Goal: Transaction & Acquisition: Purchase product/service

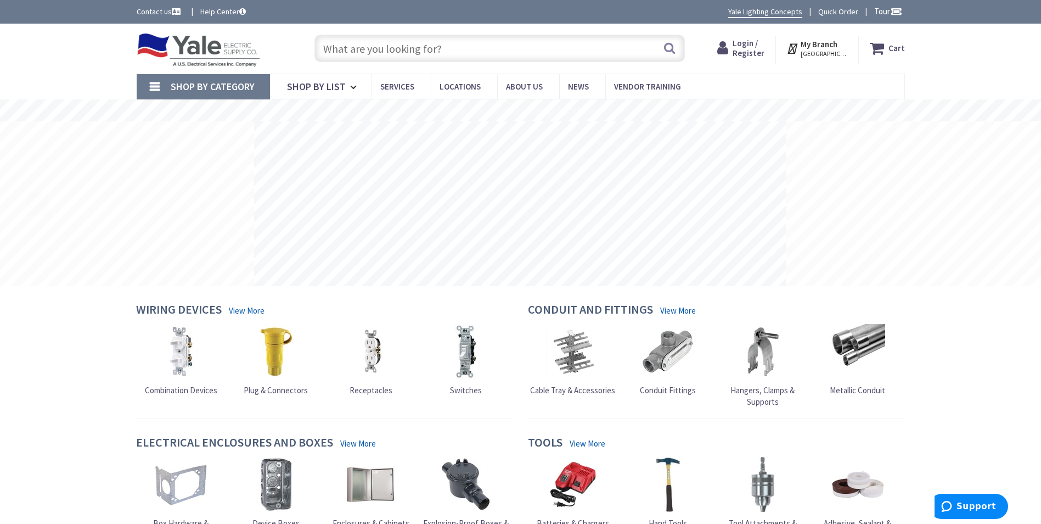
click at [467, 49] on input "text" at bounding box center [500, 48] width 371 height 27
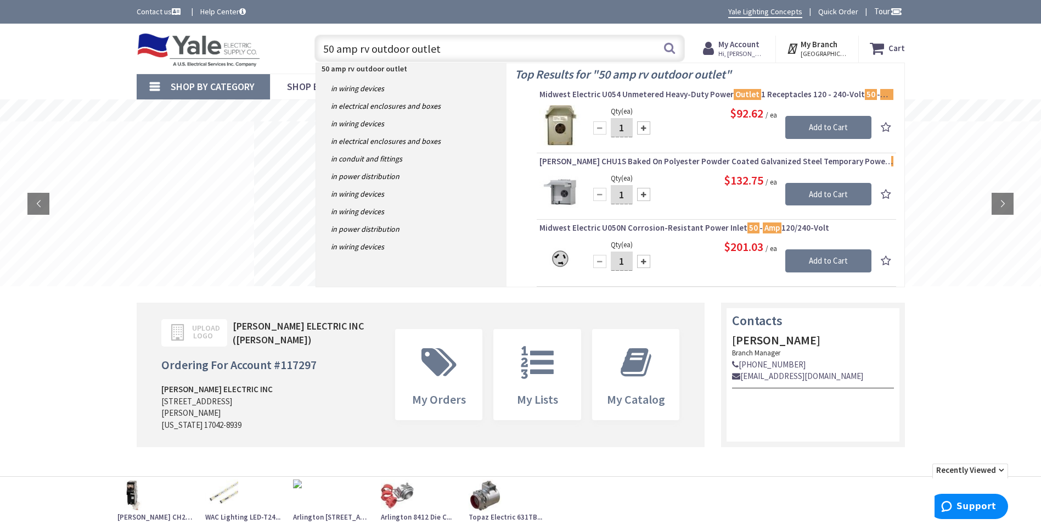
type input "50 amp rv outdoor outlet"
click at [561, 125] on img at bounding box center [560, 125] width 41 height 41
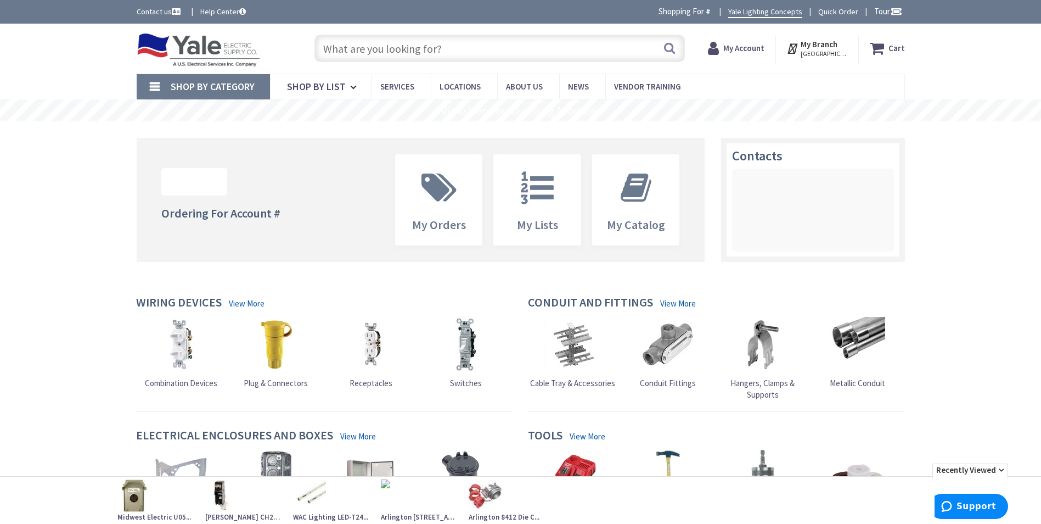
click at [448, 45] on input "text" at bounding box center [500, 48] width 371 height 27
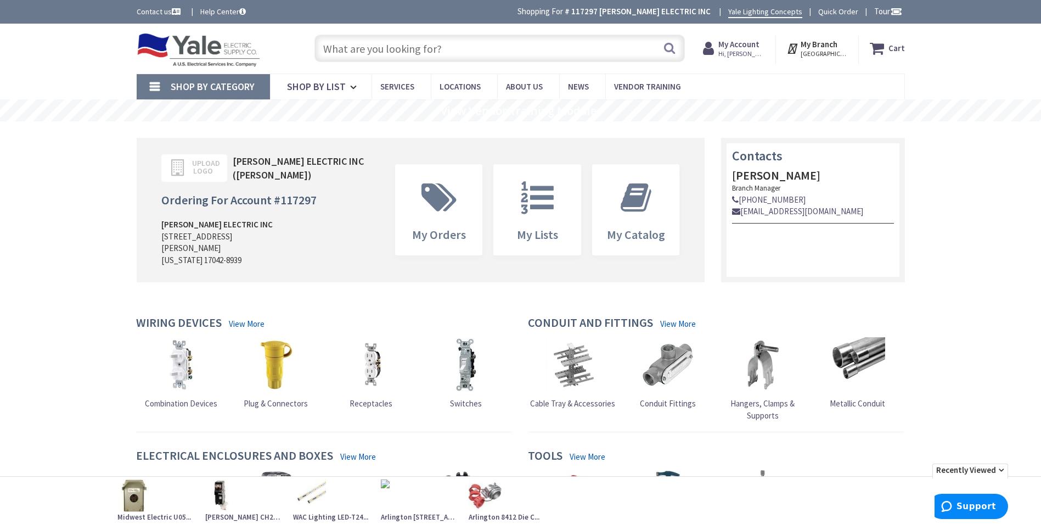
click at [453, 48] on input "text" at bounding box center [500, 48] width 371 height 27
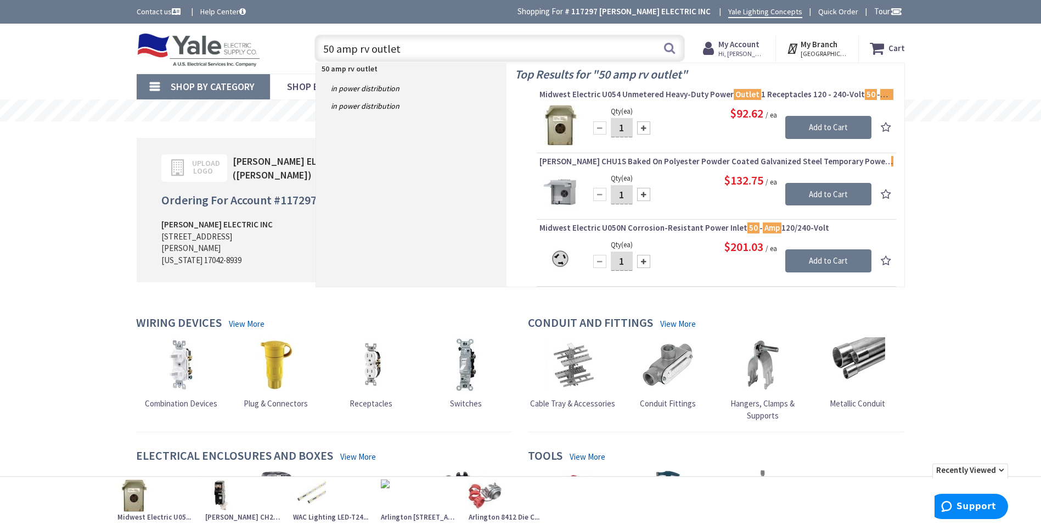
type input "50 amp rv outlet"
click at [560, 188] on img at bounding box center [560, 192] width 41 height 41
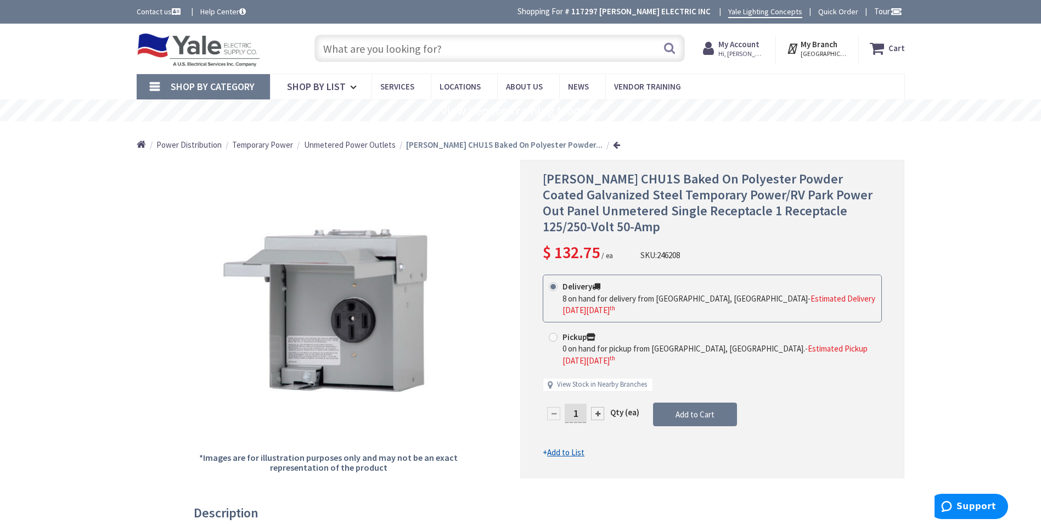
click at [463, 41] on input "text" at bounding box center [500, 48] width 371 height 27
click at [465, 48] on input "text" at bounding box center [500, 48] width 371 height 27
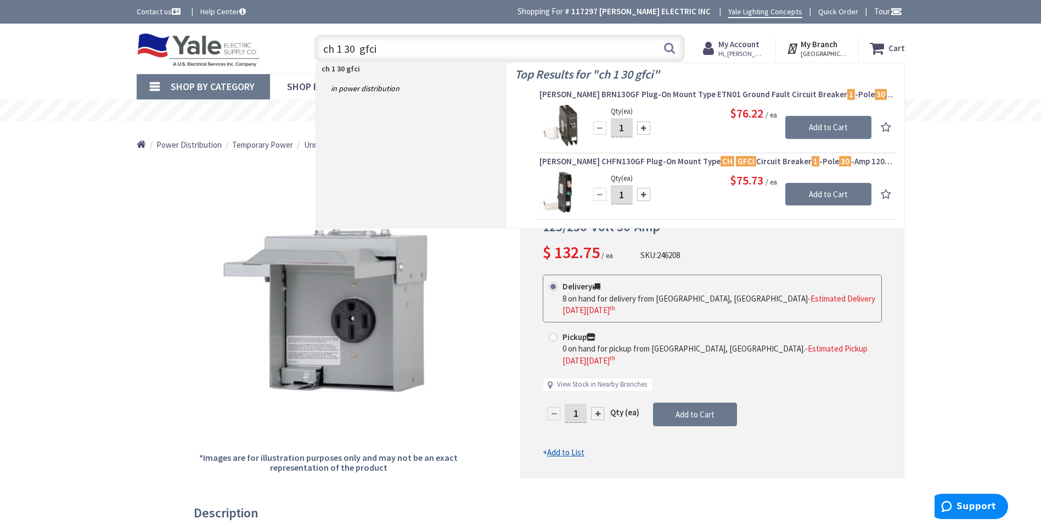
type input "ch 1 30 gfci"
click at [559, 200] on img at bounding box center [560, 192] width 41 height 41
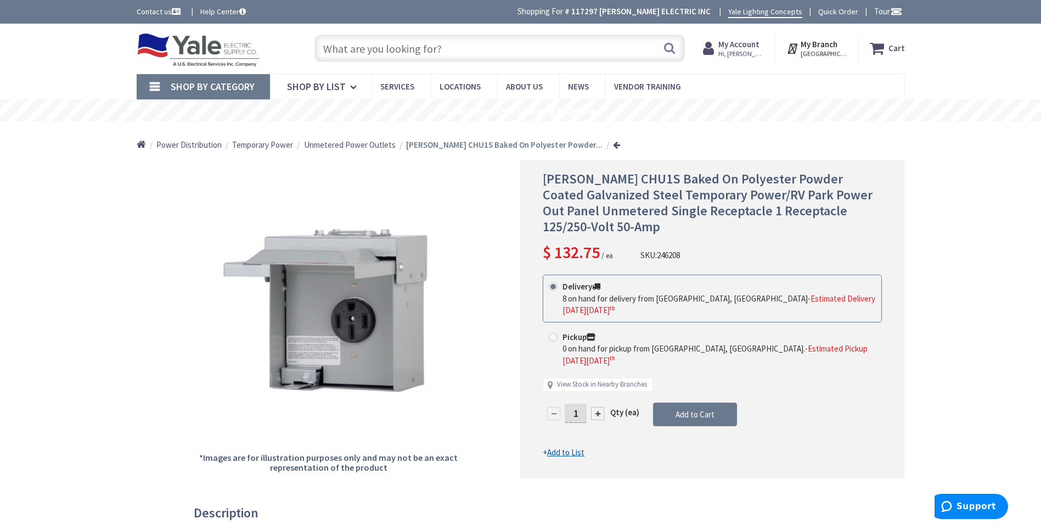
click at [445, 48] on input "text" at bounding box center [500, 48] width 371 height 27
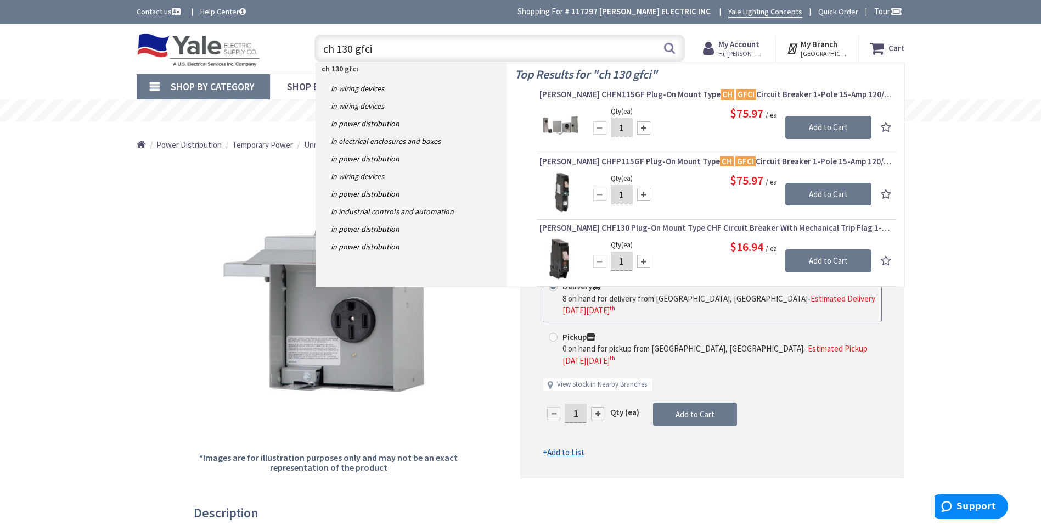
type input "ch 130 gfci"
click at [568, 195] on img at bounding box center [560, 192] width 41 height 41
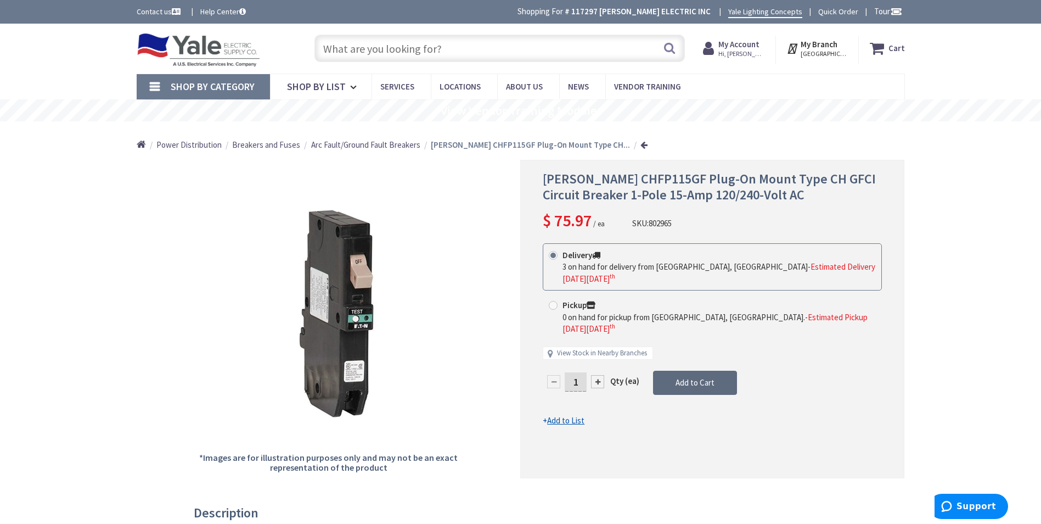
click at [704, 377] on span "Add to Cart" at bounding box center [695, 382] width 39 height 10
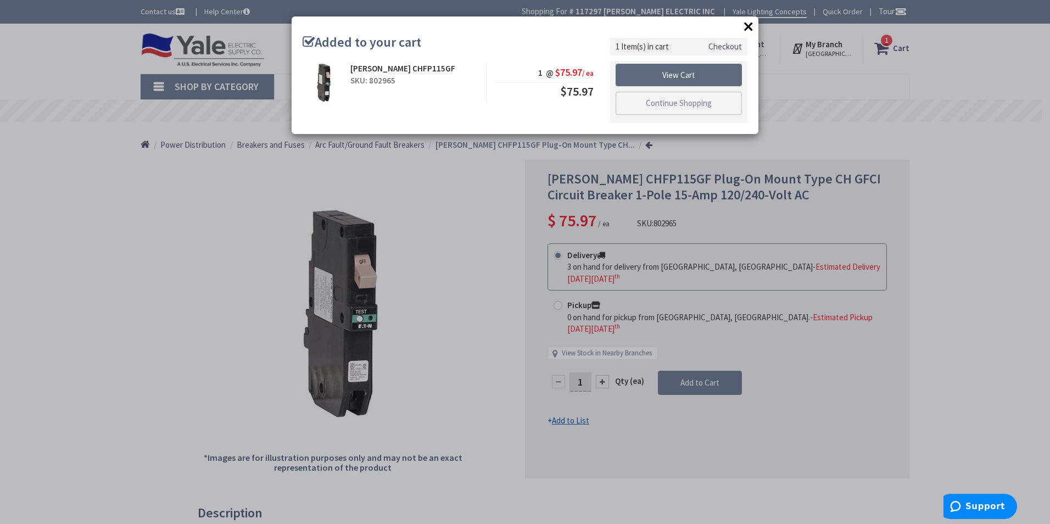
click at [691, 76] on link "View Cart" at bounding box center [678, 75] width 126 height 23
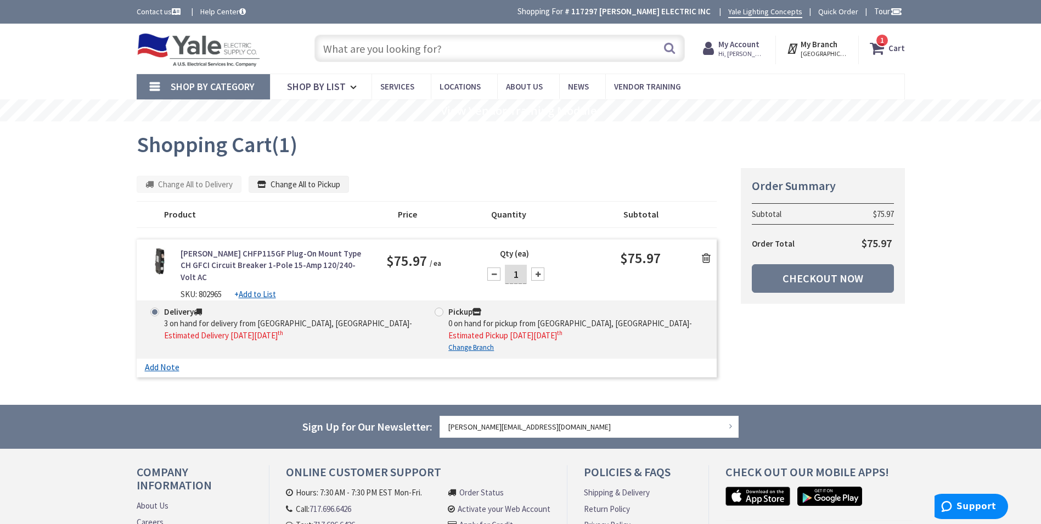
click at [708, 259] on icon at bounding box center [706, 258] width 9 height 11
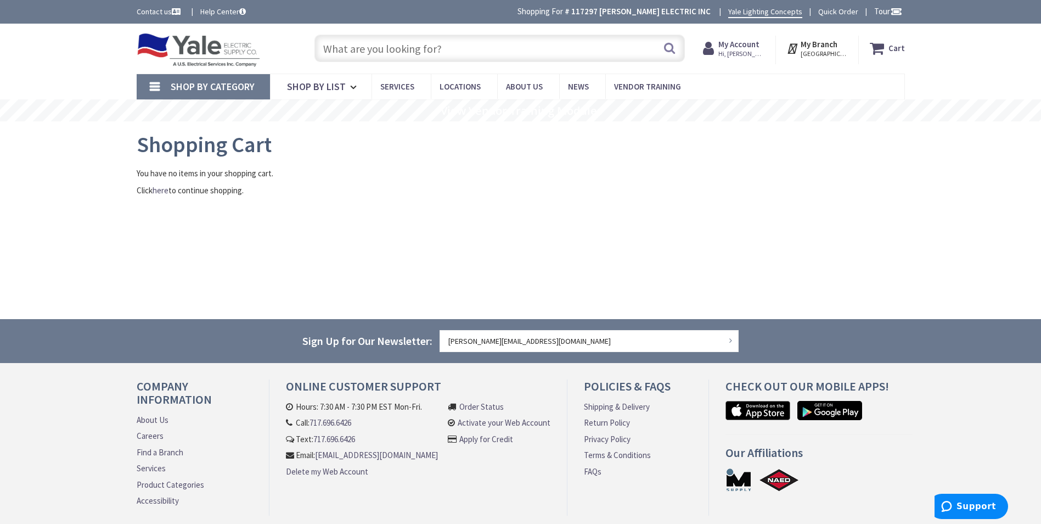
click at [491, 54] on input "text" at bounding box center [500, 48] width 371 height 27
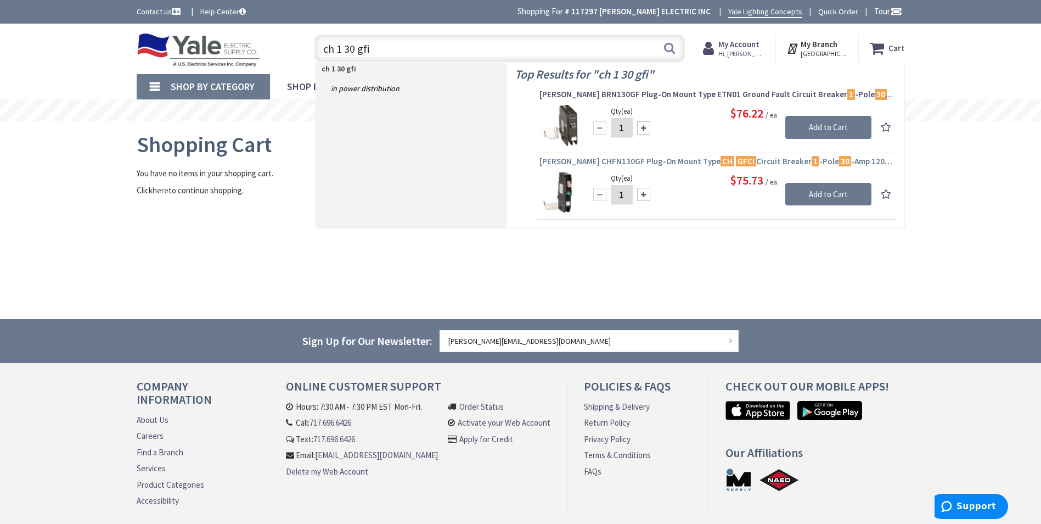
type input "ch 1 30 gfi"
click at [675, 159] on span "Eaton CHFN130GF Plug-On Mount Type CH GFCI Circuit Breaker 1 -Pole 30 -Amp 120/…" at bounding box center [717, 161] width 354 height 11
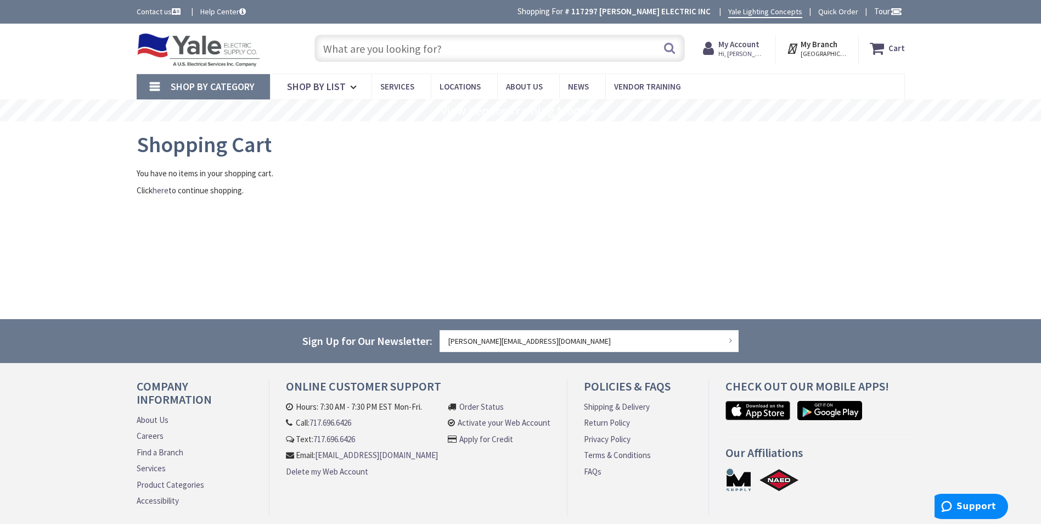
click at [451, 53] on input "text" at bounding box center [500, 48] width 371 height 27
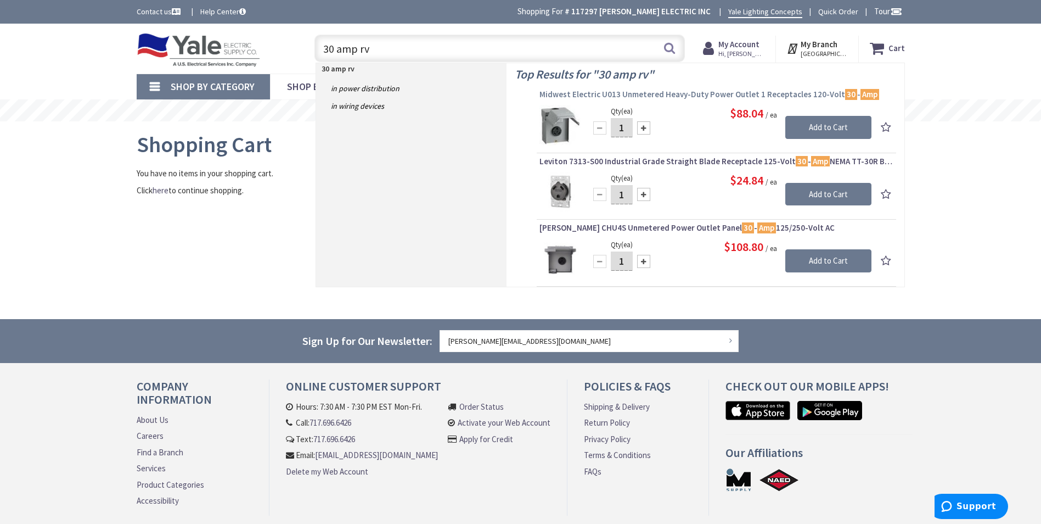
type input "30 amp rv"
click at [637, 93] on span "Midwest Electric U013 Unmetered Heavy-Duty Power Outlet 1 Receptacles 120-Volt …" at bounding box center [717, 94] width 354 height 11
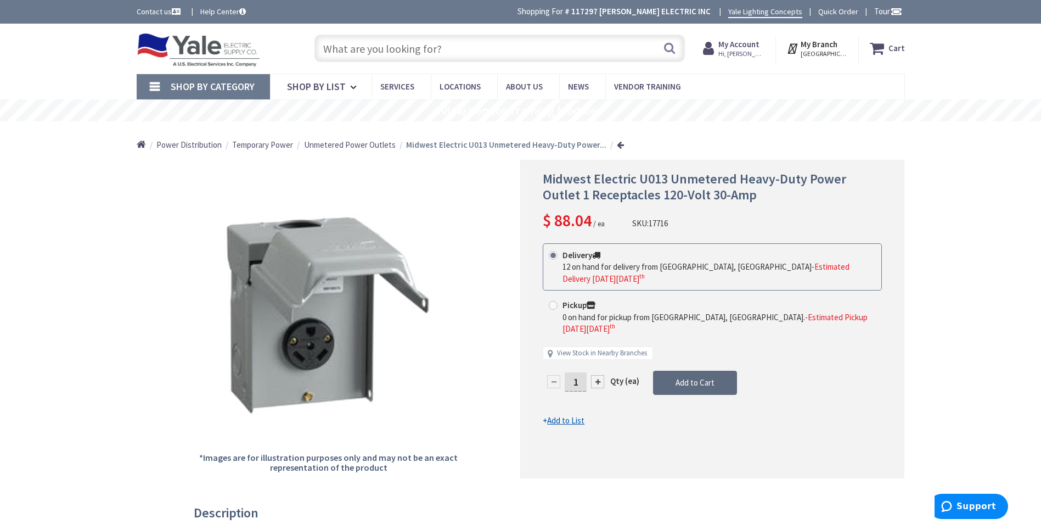
click at [693, 371] on button "Add to Cart" at bounding box center [695, 383] width 84 height 24
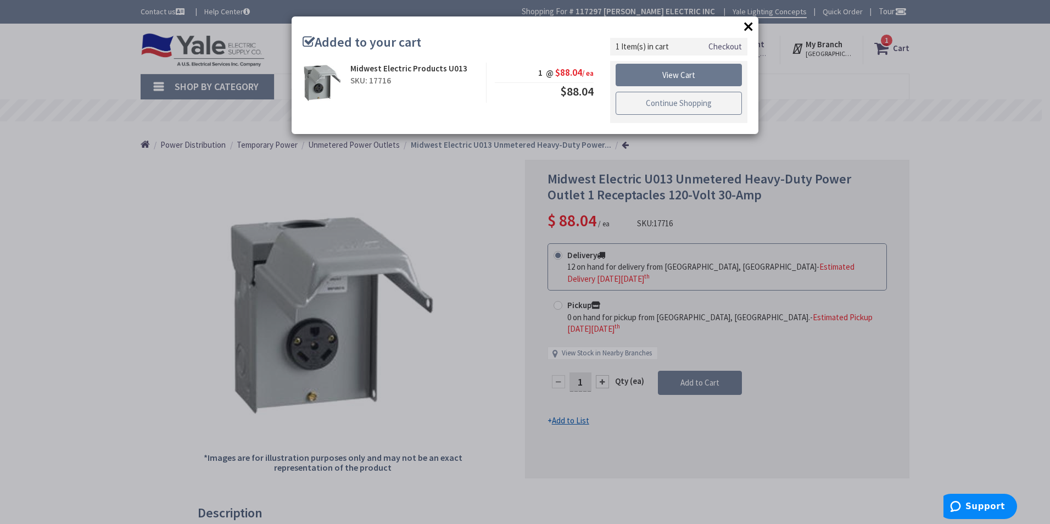
click at [670, 104] on link "Continue Shopping" at bounding box center [678, 103] width 126 height 23
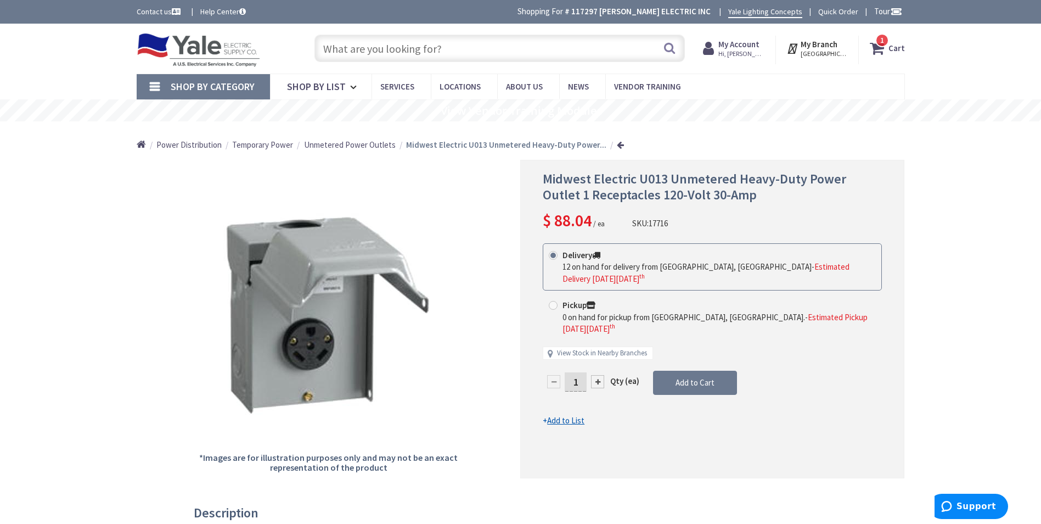
click at [449, 47] on input "text" at bounding box center [500, 48] width 371 height 27
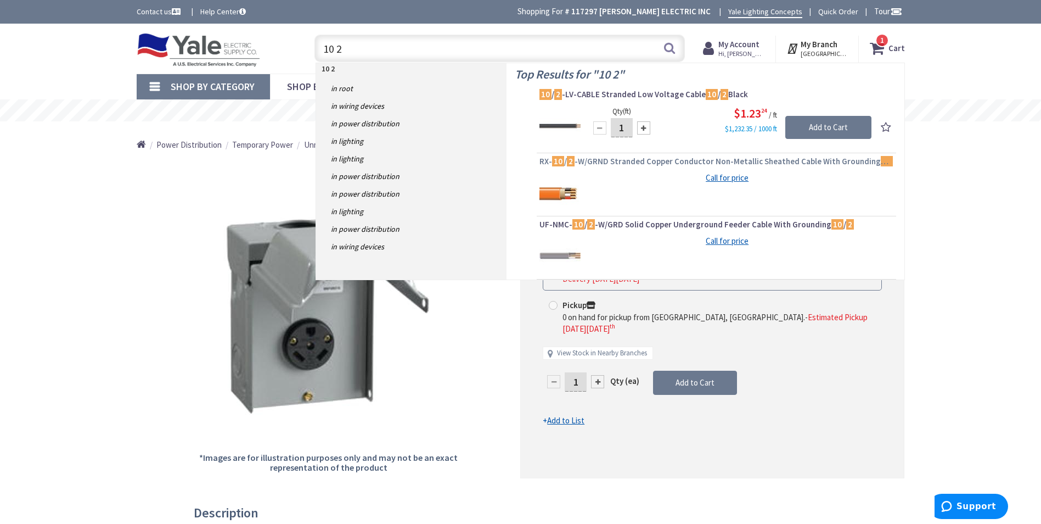
type input "10 2"
click at [685, 169] on link "RX- 10 / 2 -W/GRND Stranded Copper Conductor Non-Metallic Sheathed Cable With G…" at bounding box center [717, 162] width 354 height 13
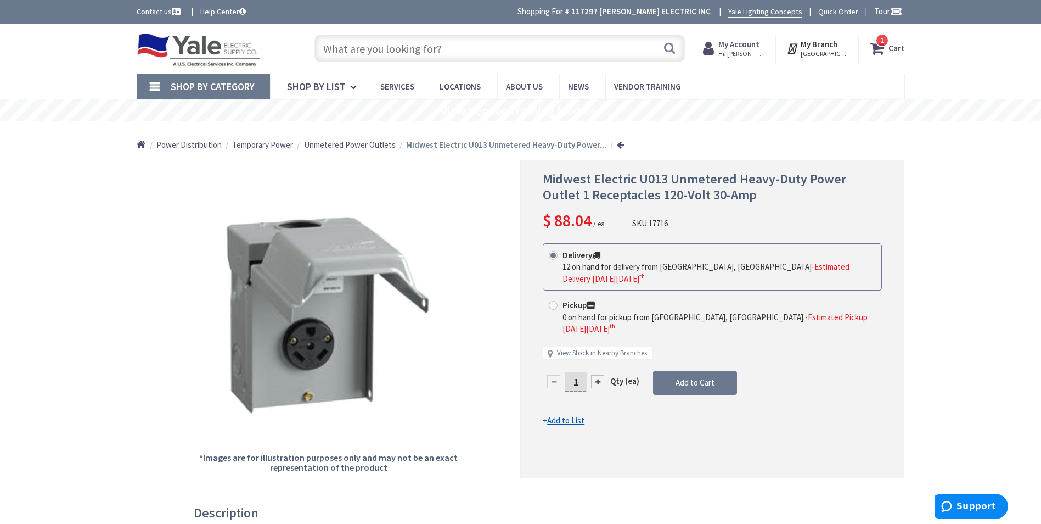
click at [891, 46] on strong "Cart" at bounding box center [897, 48] width 16 height 20
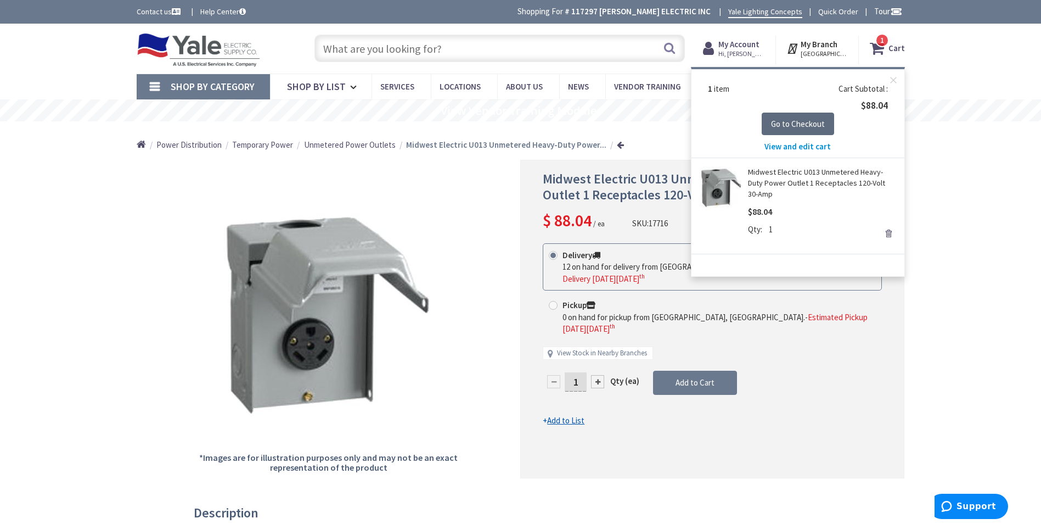
click at [803, 122] on span "Go to Checkout" at bounding box center [798, 124] width 54 height 10
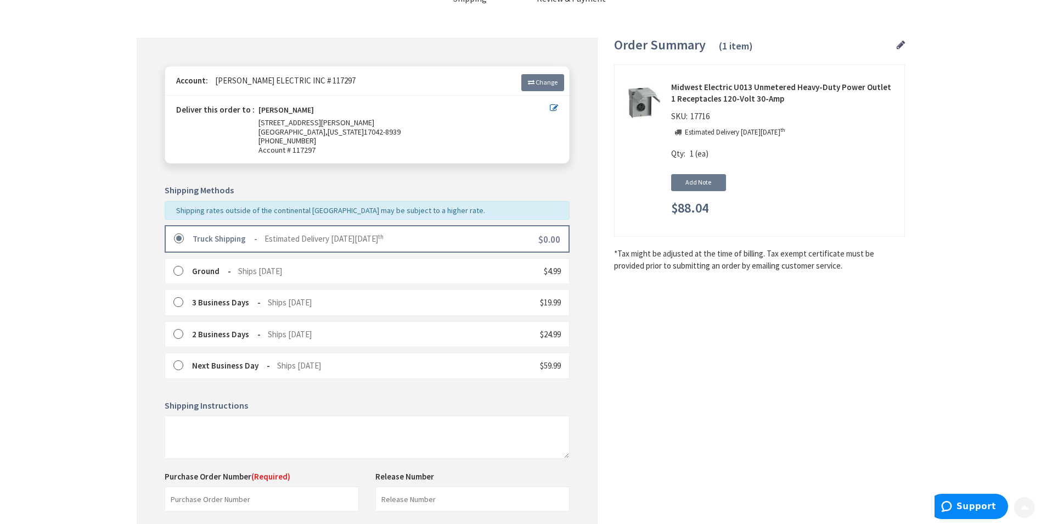
scroll to position [165, 0]
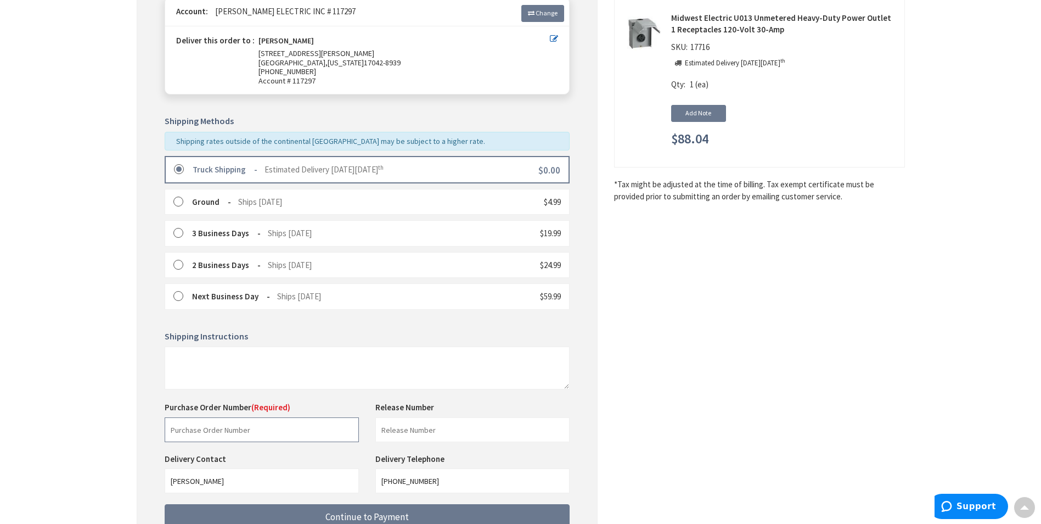
click at [244, 433] on input "text" at bounding box center [262, 429] width 194 height 25
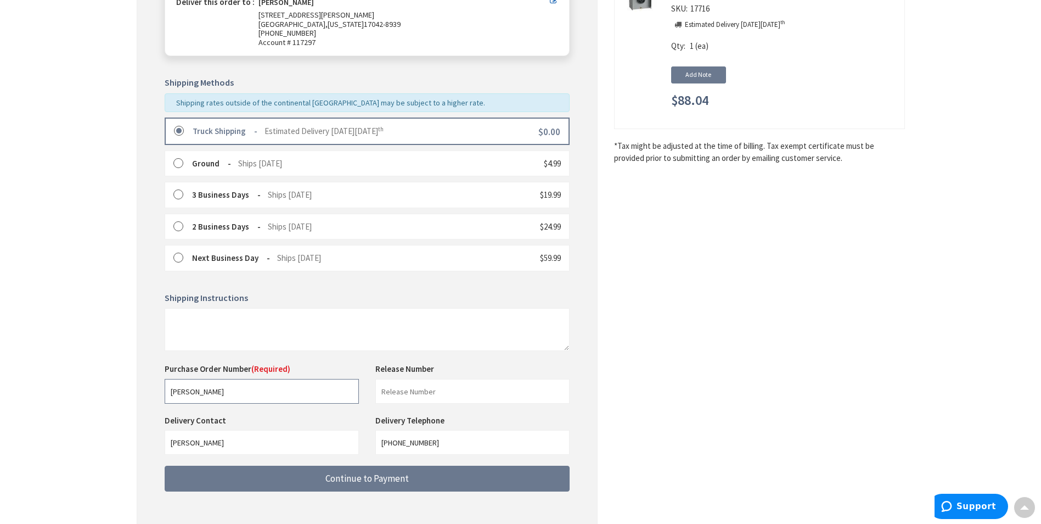
scroll to position [220, 0]
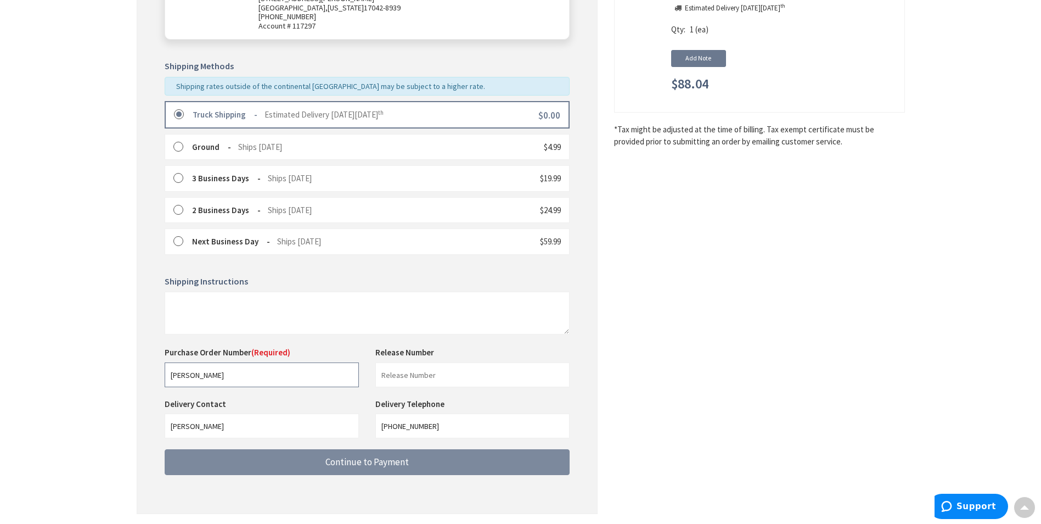
type input "[PERSON_NAME]"
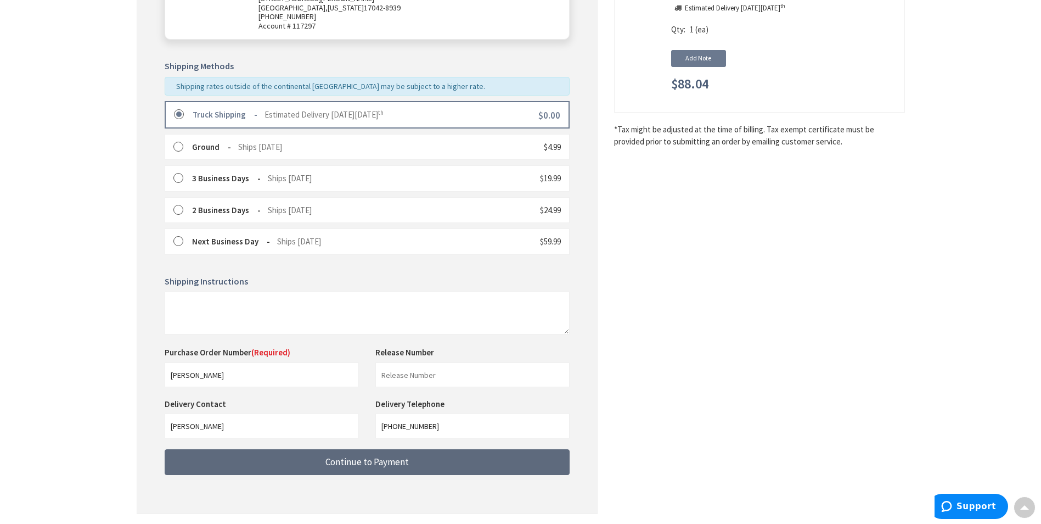
click at [352, 463] on span "Continue to Payment" at bounding box center [367, 462] width 83 height 12
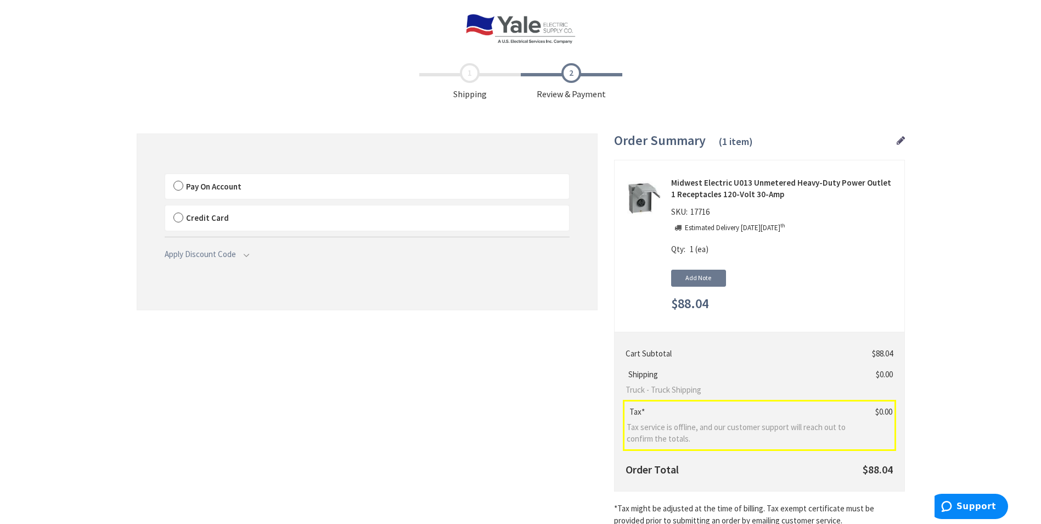
click at [177, 183] on label "Pay On Account" at bounding box center [367, 186] width 404 height 25
click at [165, 176] on input "Pay On Account" at bounding box center [165, 176] width 0 height 0
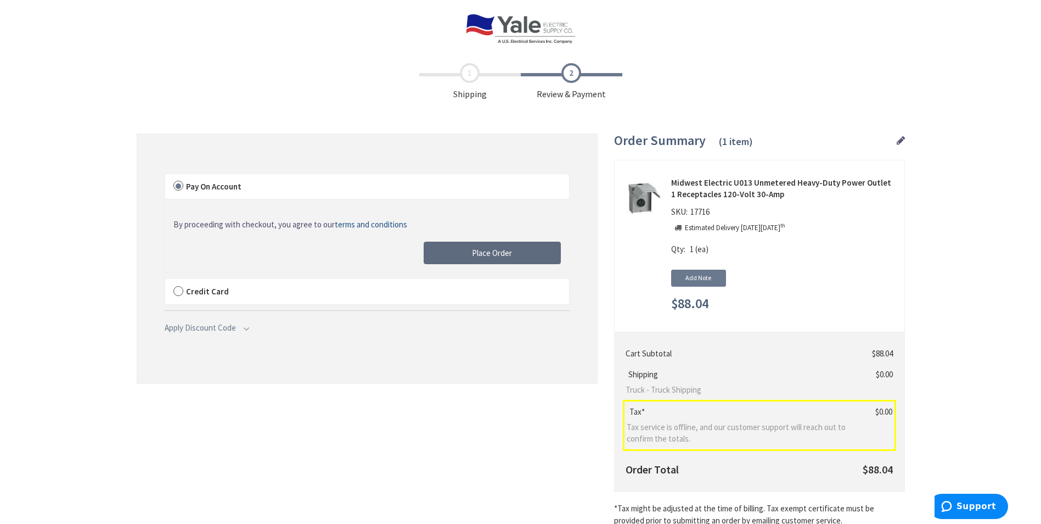
drag, startPoint x: 521, startPoint y: 257, endPoint x: 464, endPoint y: 408, distance: 161.4
click at [521, 257] on button "Place Order" at bounding box center [492, 253] width 137 height 23
